Goal: Task Accomplishment & Management: Complete application form

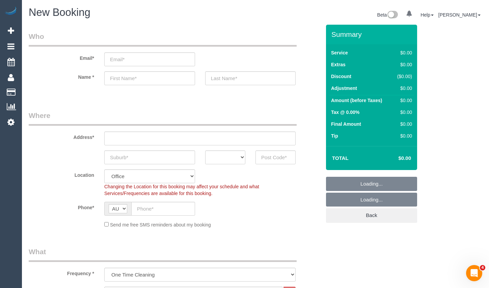
select select "object:2226"
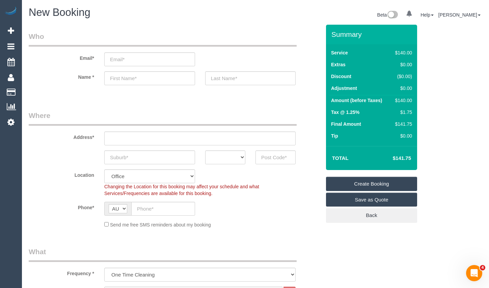
drag, startPoint x: 136, startPoint y: 132, endPoint x: 141, endPoint y: 138, distance: 7.4
click at [136, 132] on input "text" at bounding box center [200, 138] width 192 height 14
paste input "[STREET_ADDRESS]"
type input "[STREET_ADDRESS]"
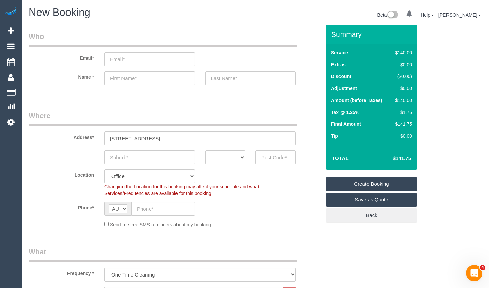
click at [150, 159] on input "text" at bounding box center [149, 157] width 91 height 14
paste input "[GEOGRAPHIC_DATA]"
type input "[GEOGRAPHIC_DATA]"
drag, startPoint x: 211, startPoint y: 156, endPoint x: 217, endPoint y: 164, distance: 10.1
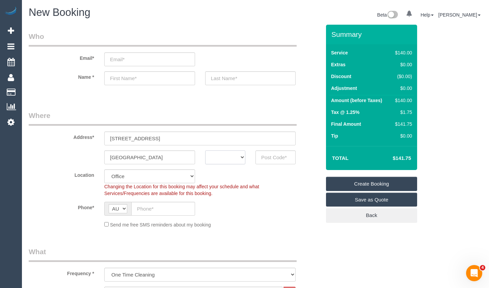
click at [211, 156] on select "ACT [GEOGRAPHIC_DATA] NT [GEOGRAPHIC_DATA] SA TAS [GEOGRAPHIC_DATA] [GEOGRAPHIC…" at bounding box center [225, 157] width 40 height 14
select select "VIC"
click at [205, 150] on select "ACT [GEOGRAPHIC_DATA] NT [GEOGRAPHIC_DATA] SA TAS [GEOGRAPHIC_DATA] [GEOGRAPHIC…" at bounding box center [225, 157] width 40 height 14
drag, startPoint x: 279, startPoint y: 158, endPoint x: 285, endPoint y: 156, distance: 6.1
click at [282, 157] on input "text" at bounding box center [276, 157] width 40 height 14
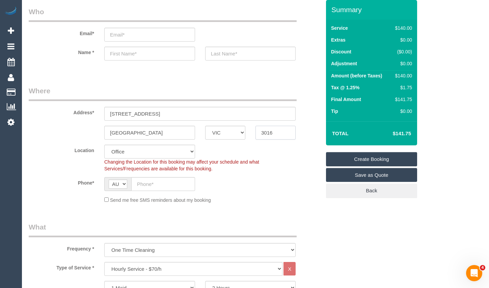
scroll to position [101, 0]
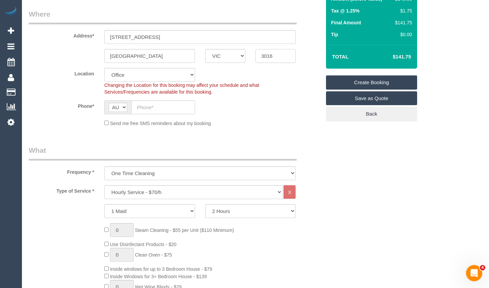
type input "3016"
select select "65"
select select "object:2231"
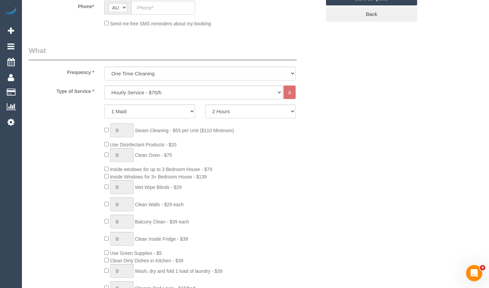
scroll to position [203, 0]
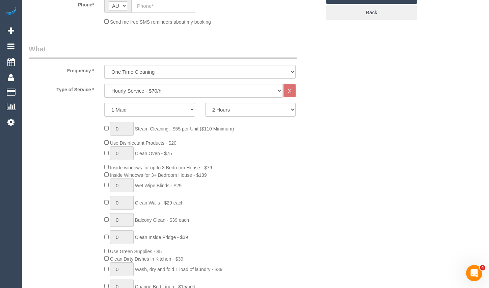
click at [188, 89] on select "Hourly Service - $70/h Hourly Service - $65/h Hourly Service - $60/h Hourly Ser…" at bounding box center [193, 91] width 178 height 14
select select "275"
click at [104, 84] on select "Hourly Service - $70/h Hourly Service - $65/h Hourly Service - $60/h Hourly Ser…" at bounding box center [193, 91] width 178 height 14
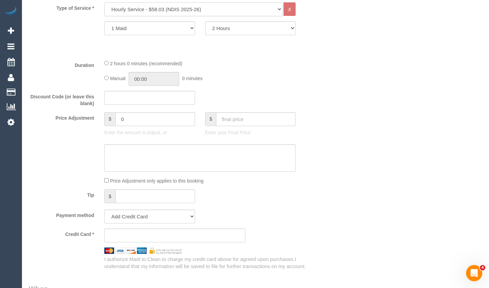
scroll to position [372, 0]
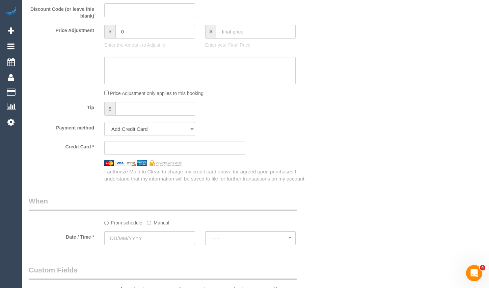
click at [160, 129] on select "Add Credit Card Cash Check Paypal" at bounding box center [149, 129] width 91 height 14
select select "string:check"
click at [104, 122] on select "Add Credit Card Cash Check Paypal" at bounding box center [149, 129] width 91 height 14
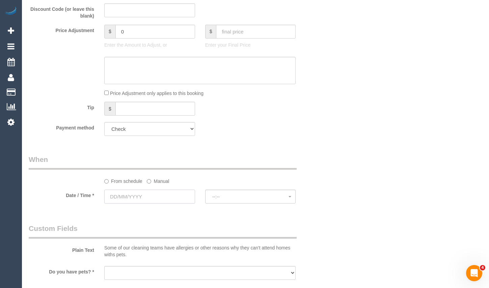
click at [147, 195] on input "text" at bounding box center [149, 197] width 91 height 14
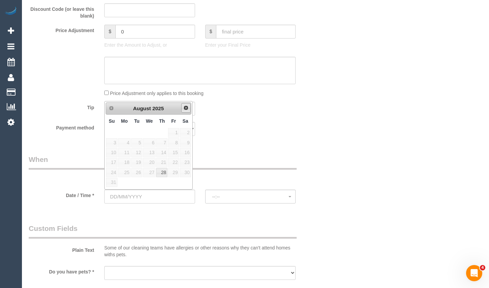
click at [189, 110] on link "Next" at bounding box center [185, 107] width 9 height 9
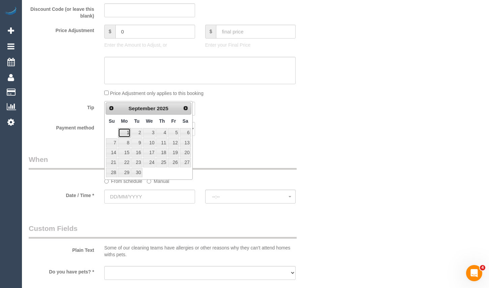
click at [127, 133] on link "1" at bounding box center [124, 132] width 12 height 9
type input "[DATE]"
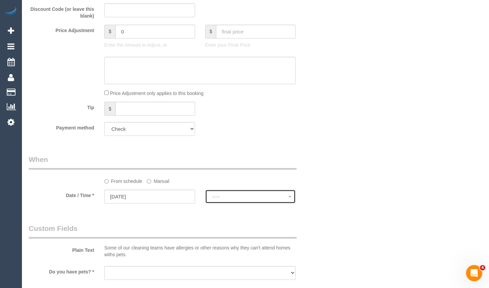
click at [243, 194] on span "--:--" at bounding box center [250, 196] width 77 height 5
select select "spot1"
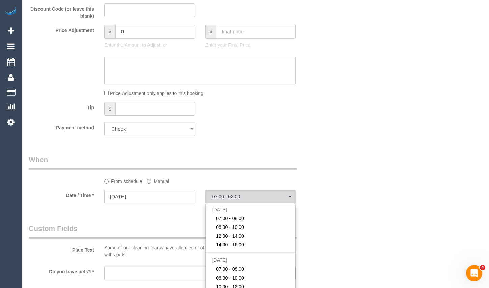
drag, startPoint x: 479, startPoint y: 39, endPoint x: 391, endPoint y: 26, distance: 89.7
click at [479, 39] on div "Who Email* Name * Where Address* [STREET_ADDRESS] [GEOGRAPHIC_DATA] ACT [GEOGRA…" at bounding box center [256, 151] width 454 height 997
